Goal: Task Accomplishment & Management: Manage account settings

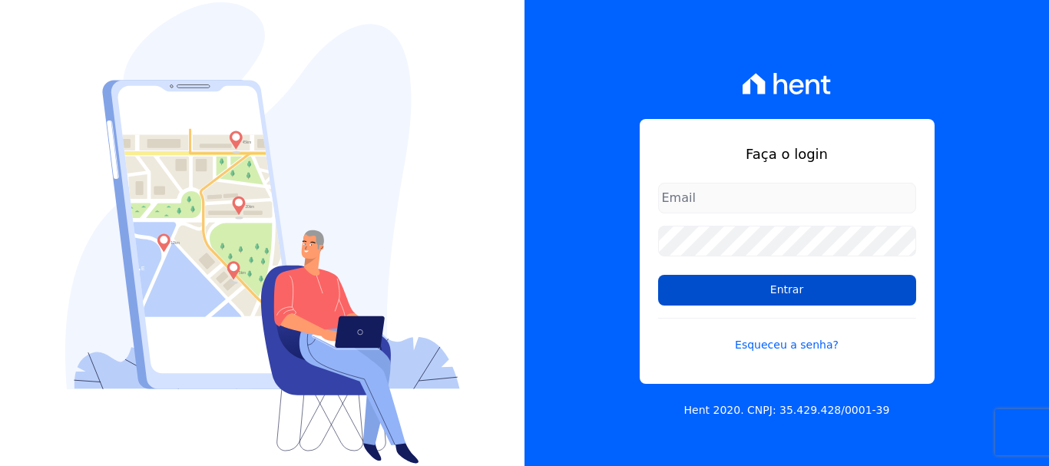
type input "[EMAIL_ADDRESS][DOMAIN_NAME]"
click at [784, 291] on input "Entrar" at bounding box center [787, 290] width 258 height 31
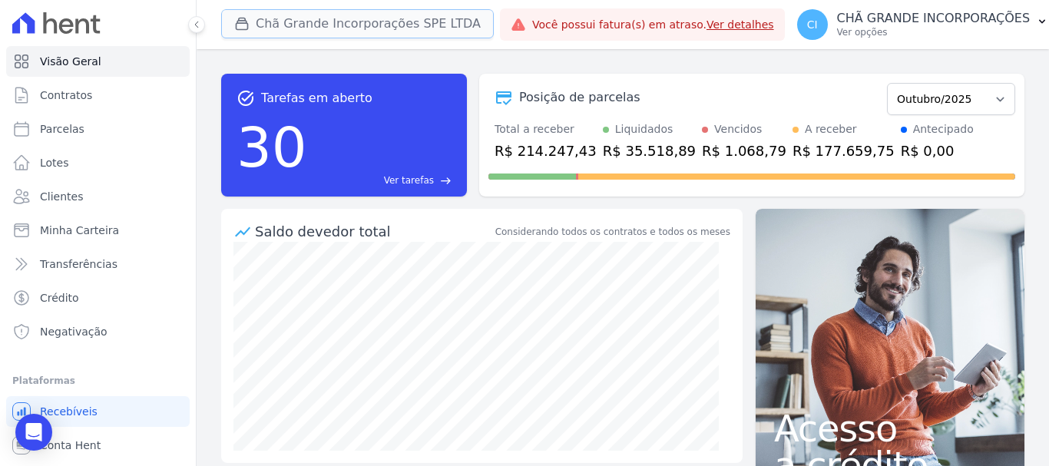
click at [285, 21] on button "Chã Grande Incorporações SPE LTDA" at bounding box center [357, 23] width 273 height 29
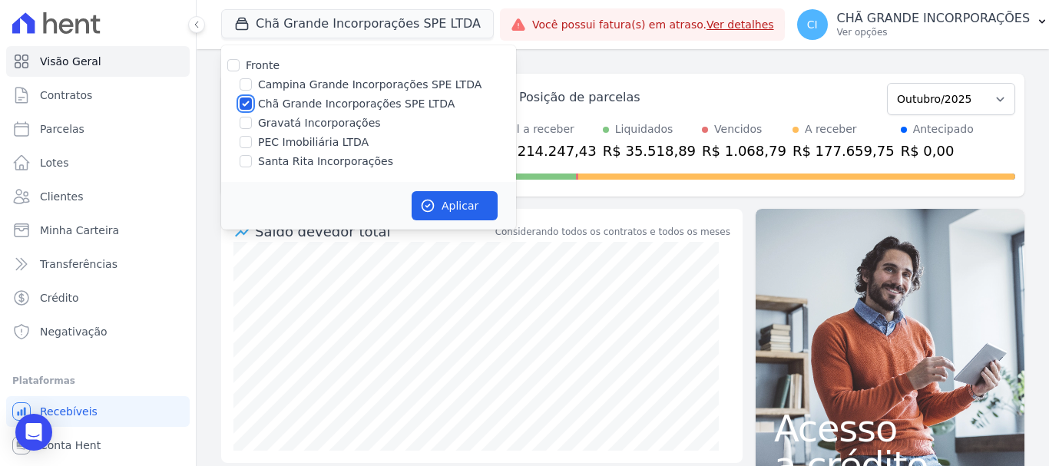
click at [246, 101] on input "Chã Grande Incorporações SPE LTDA" at bounding box center [246, 103] width 12 height 12
checkbox input "false"
click at [246, 84] on input "Campina Grande Incorporações SPE LTDA" at bounding box center [246, 84] width 12 height 12
checkbox input "true"
click at [454, 201] on button "Aplicar" at bounding box center [454, 205] width 86 height 29
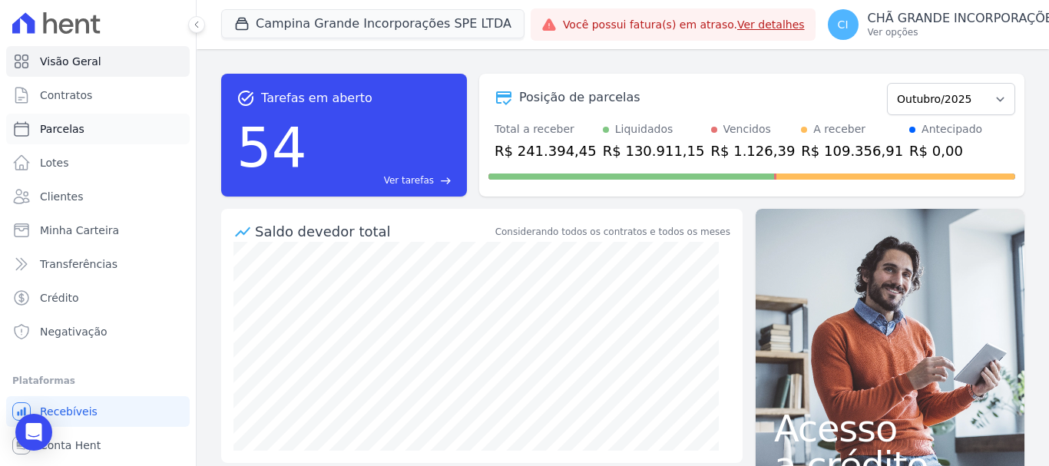
click at [91, 131] on link "Parcelas" at bounding box center [97, 129] width 183 height 31
select select
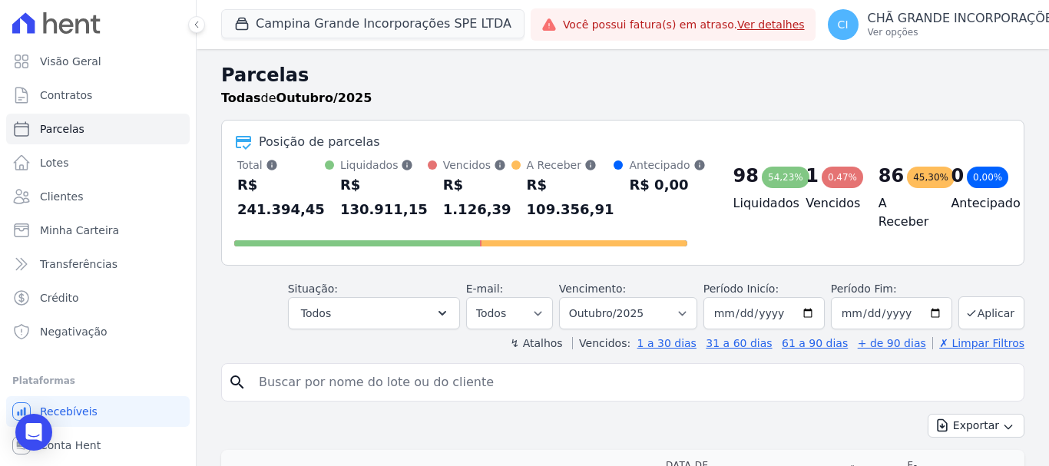
click at [289, 379] on input "search" at bounding box center [634, 382] width 768 height 31
type input "JOSEANNE DE LIMA SALES"
select select
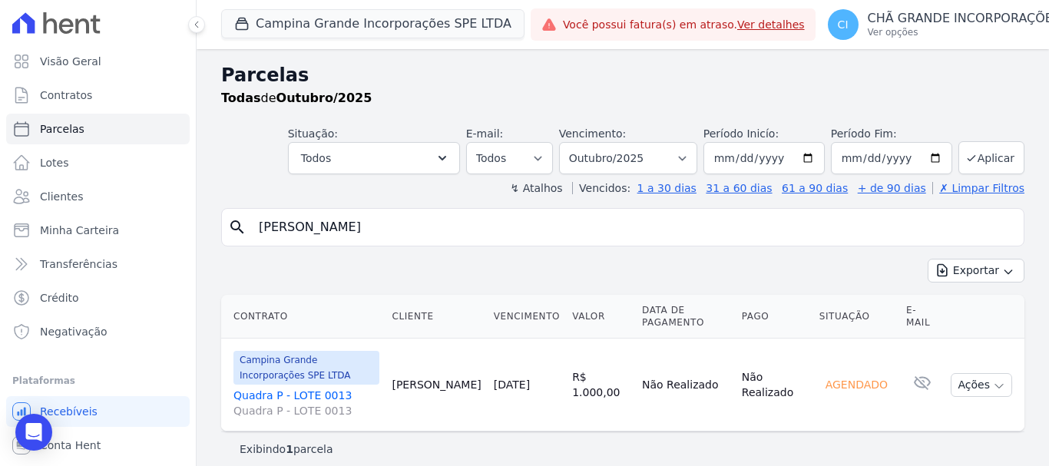
click at [405, 221] on input "JOSEANNE DE LIMA SALES" at bounding box center [634, 227] width 768 height 31
click at [407, 223] on input "JOSEANNE DE LIMA SALES" at bounding box center [634, 227] width 768 height 31
type input "J"
type input "AMANDA DA COSTA SOARES"
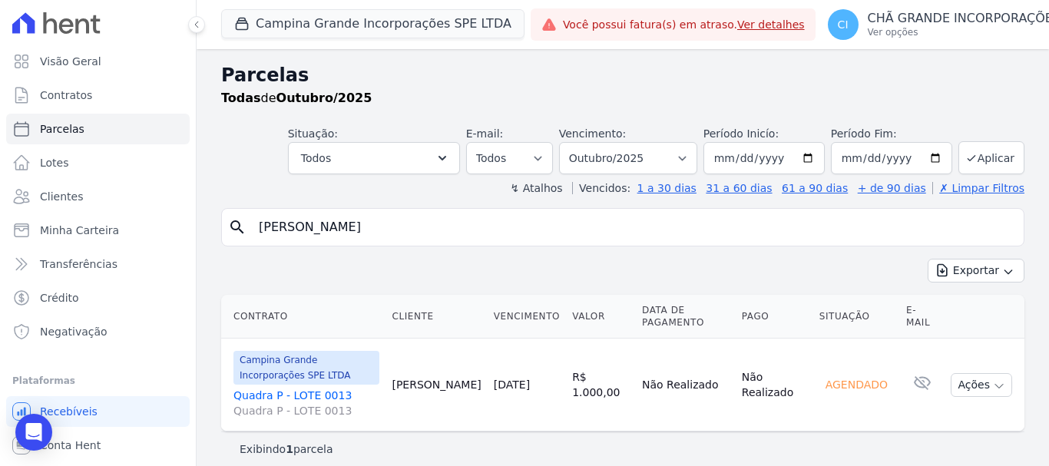
select select
